Goal: Navigation & Orientation: Find specific page/section

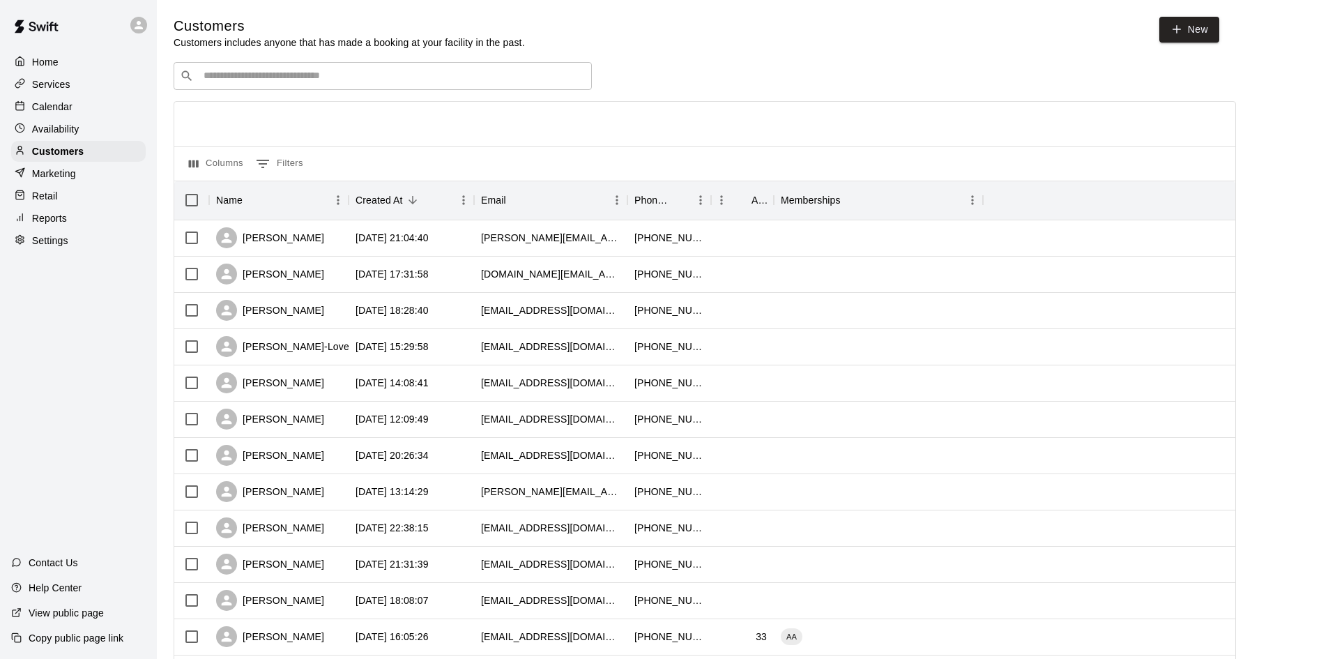
click at [61, 93] on div "Services" at bounding box center [78, 84] width 135 height 21
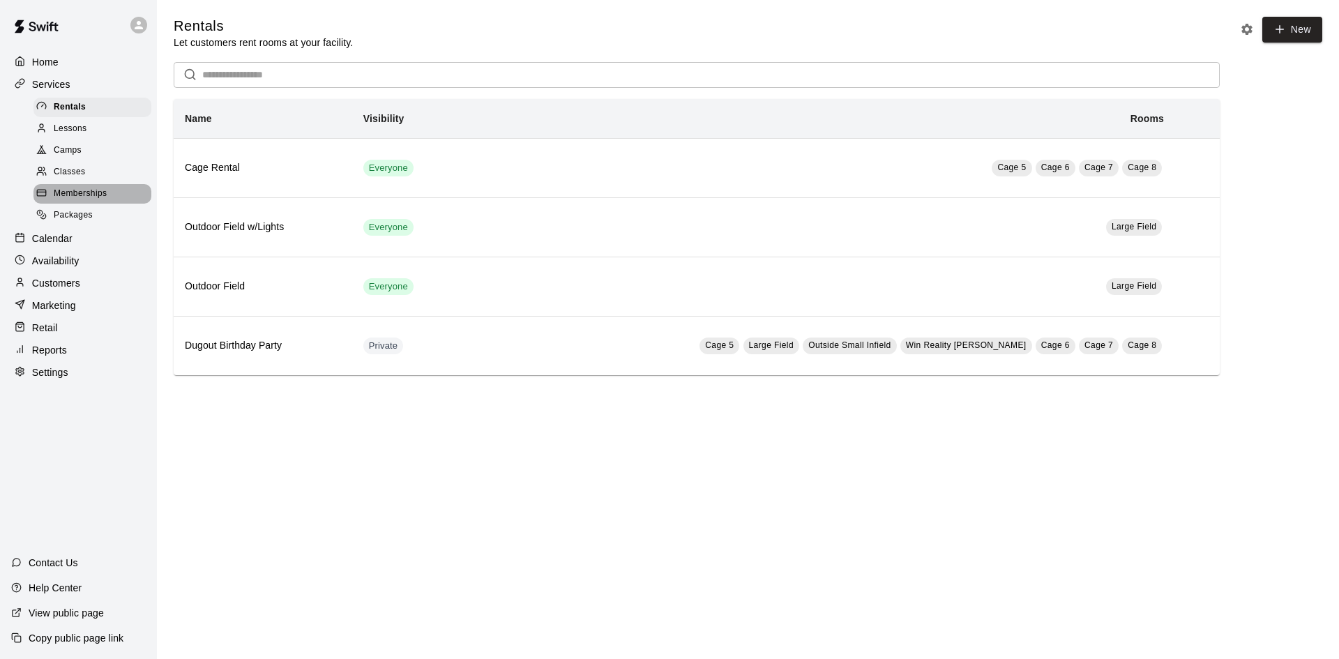
click at [75, 193] on span "Memberships" at bounding box center [80, 194] width 53 height 14
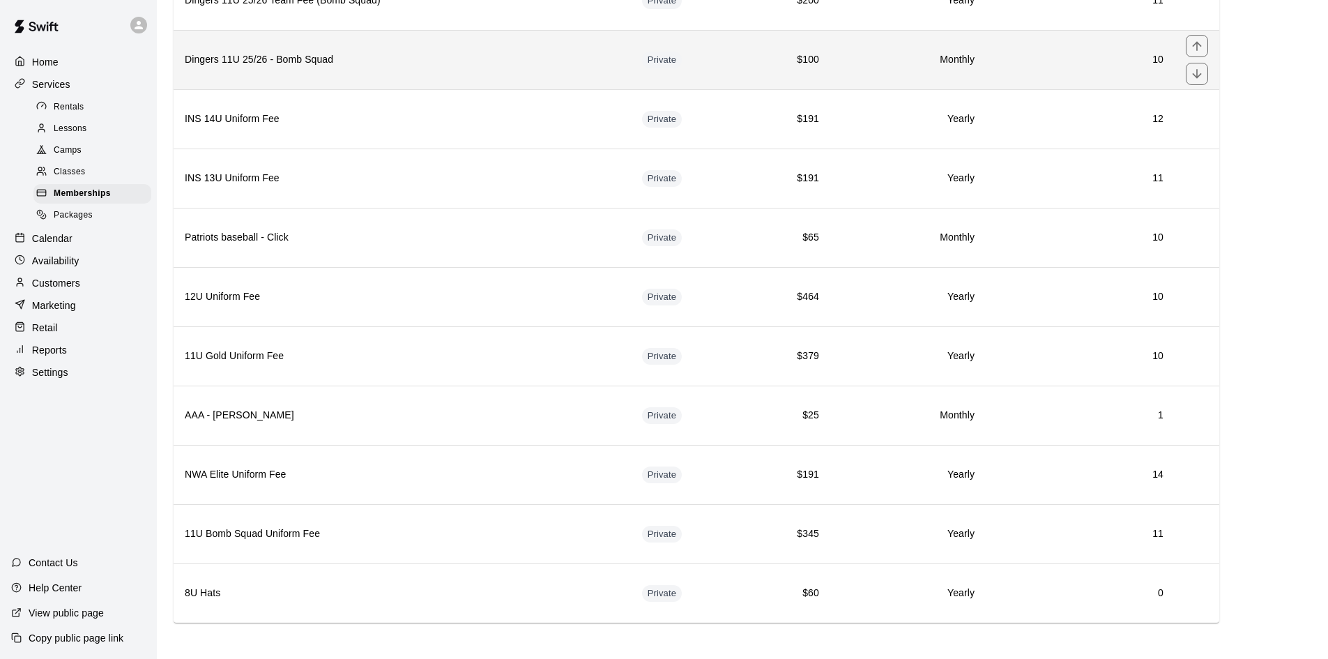
scroll to position [2957, 0]
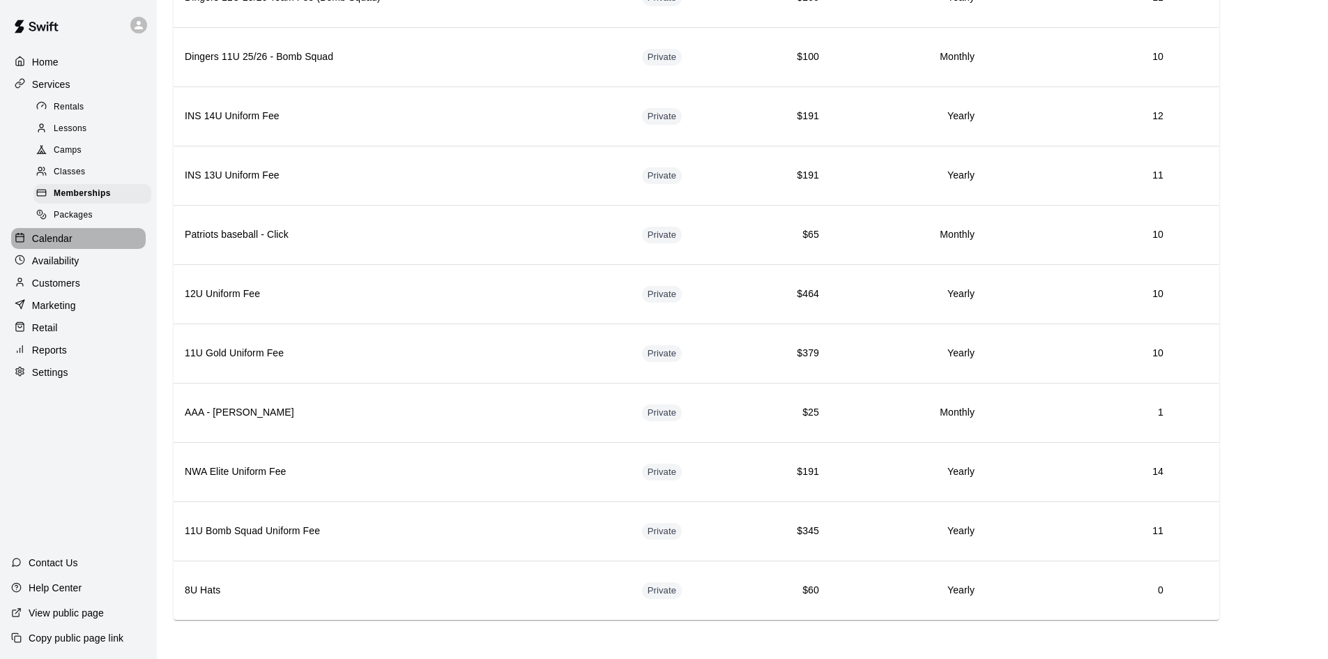
click at [47, 244] on p "Calendar" at bounding box center [52, 238] width 40 height 14
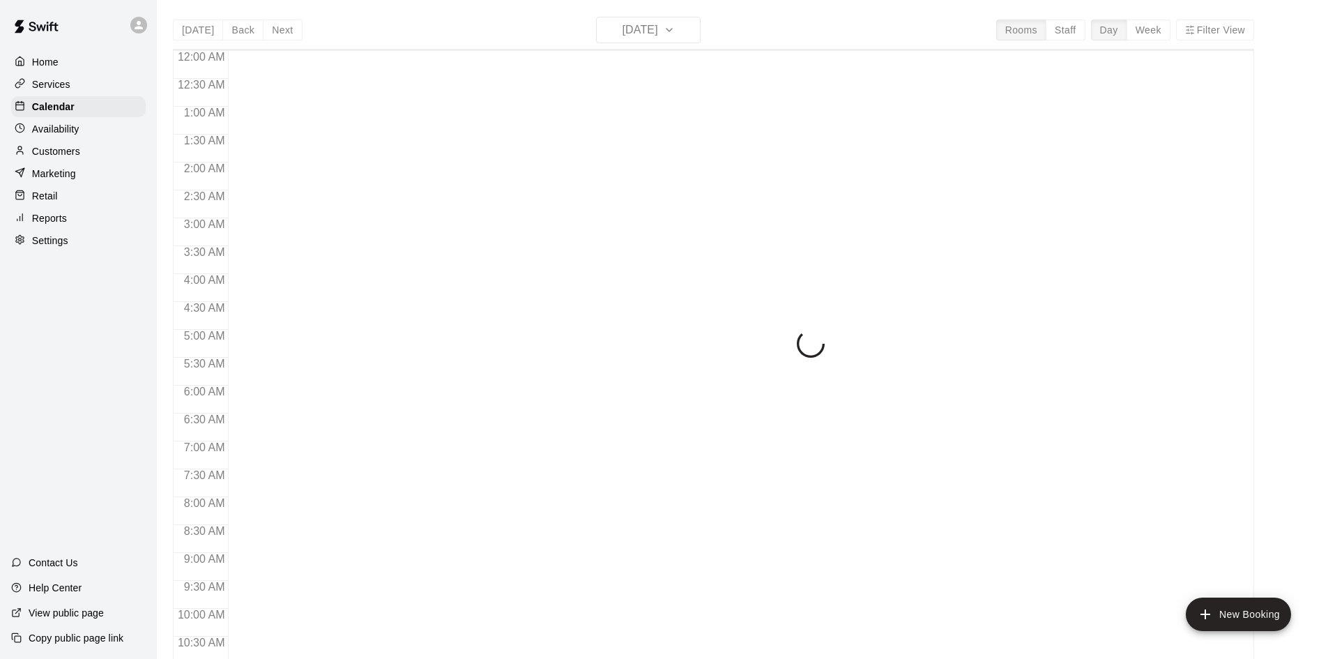
scroll to position [618, 0]
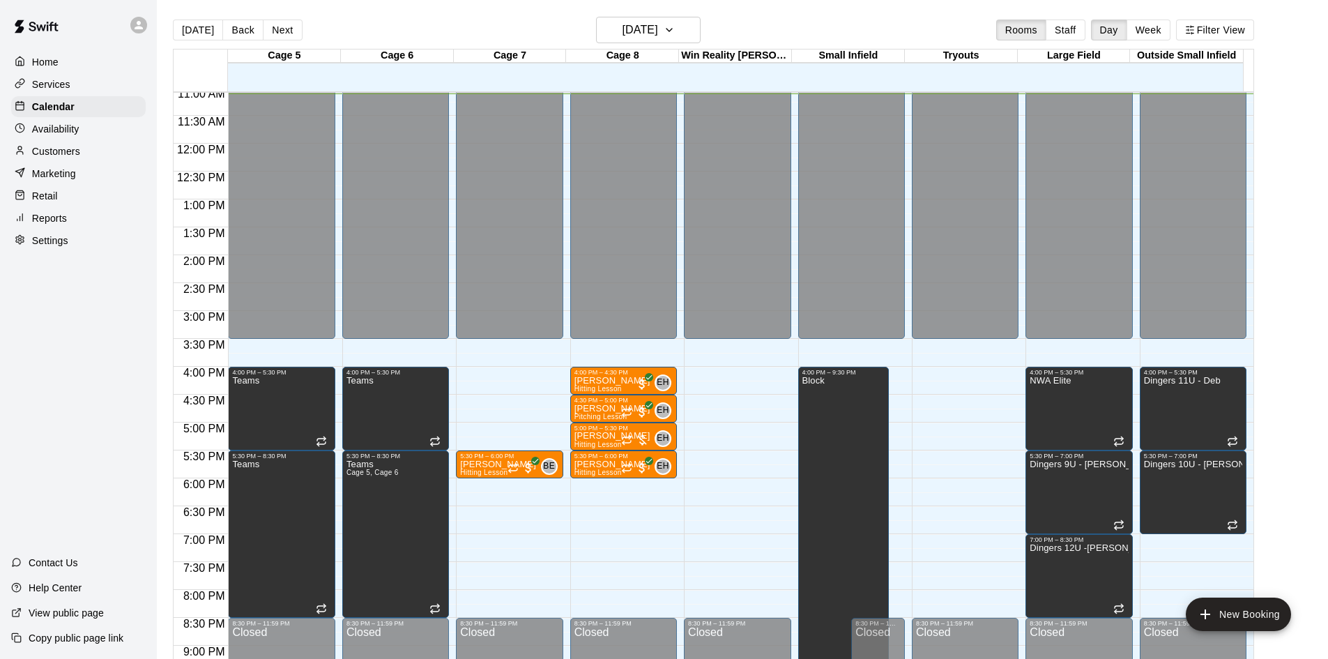
click at [274, 44] on div "[DATE] Back [DATE][DATE] Rooms Staff Day Week Filter View" at bounding box center [713, 33] width 1081 height 32
click at [279, 29] on button "Next" at bounding box center [282, 30] width 39 height 21
